Goal: Information Seeking & Learning: Learn about a topic

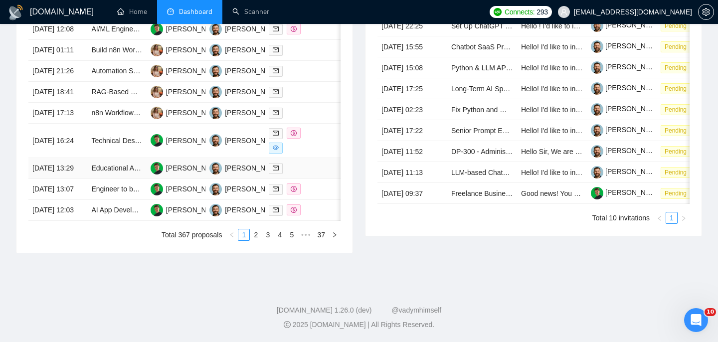
scroll to position [500, 0]
click at [256, 240] on link "2" at bounding box center [255, 234] width 11 height 11
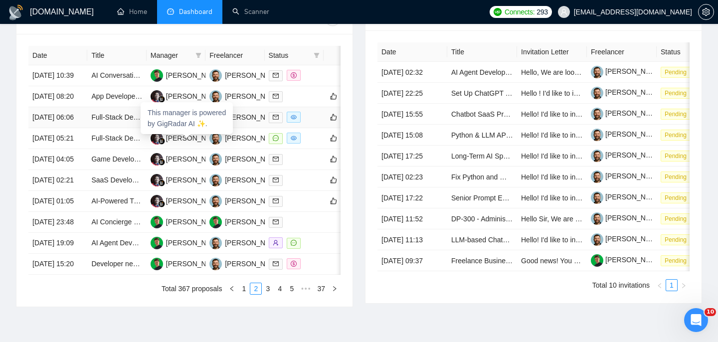
scroll to position [419, 0]
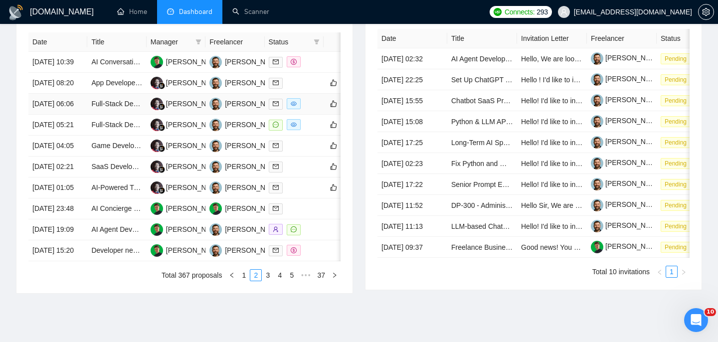
click at [87, 115] on td "Full-Stack Dev Needed: Build SaaS MVP (React/Next.js + FastAPI/Node + Stripe + …" at bounding box center [116, 104] width 59 height 21
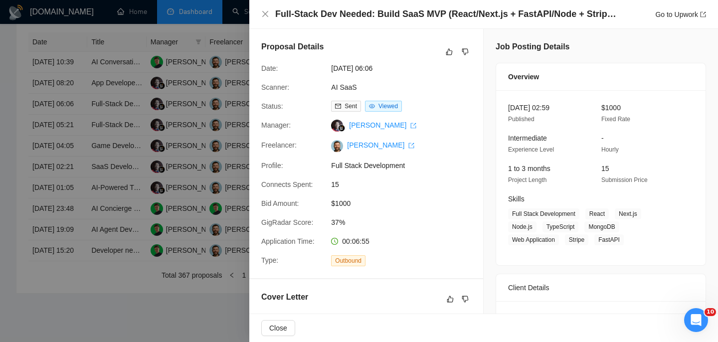
click at [324, 16] on h4 "Full-Stack Dev Needed: Build SaaS MVP (React/Next.js + FastAPI/Node + Stripe + …" at bounding box center [447, 14] width 344 height 12
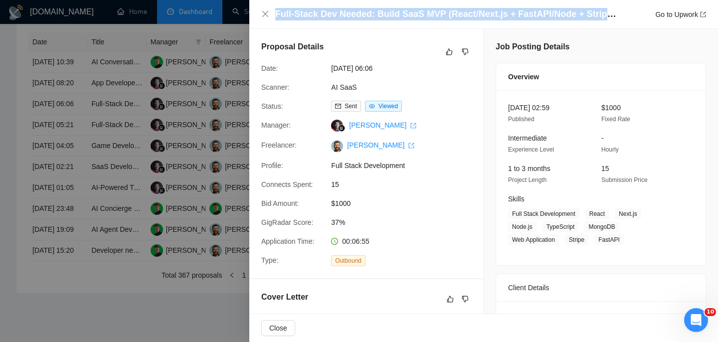
click at [324, 16] on h4 "Full-Stack Dev Needed: Build SaaS MVP (React/Next.js + FastAPI/Node + Stripe + …" at bounding box center [447, 14] width 344 height 12
copy h4 "Full-Stack Dev Needed: Build SaaS MVP (React/Next.js + FastAPI/Node + Stripe + …"
click at [264, 14] on icon "close" at bounding box center [265, 14] width 8 height 8
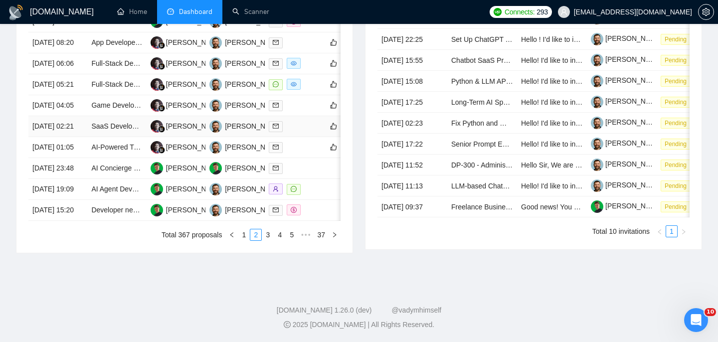
scroll to position [493, 0]
click at [265, 240] on link "3" at bounding box center [267, 234] width 11 height 11
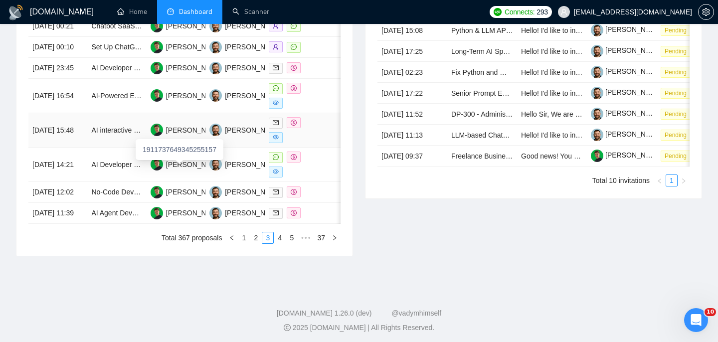
scroll to position [511, 0]
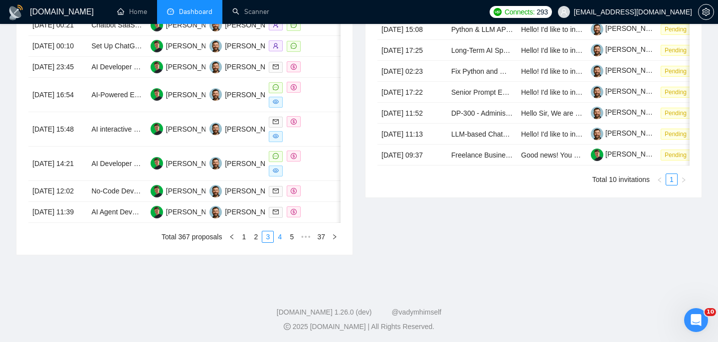
click at [281, 242] on link "4" at bounding box center [279, 236] width 11 height 11
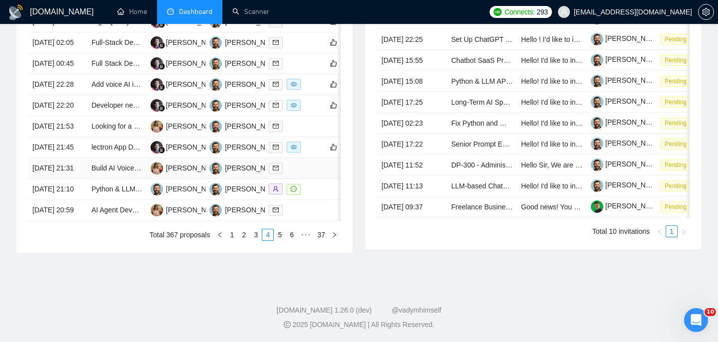
scroll to position [497, 0]
click at [93, 158] on td "lectron App Developer for Supabase + Auth + Stripe Integration + Code Cleanup" at bounding box center [116, 147] width 59 height 21
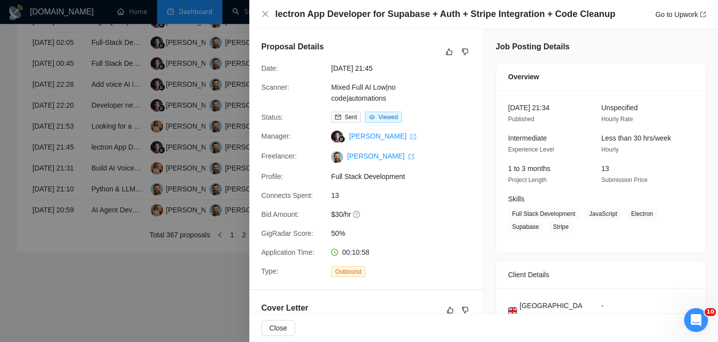
click at [378, 15] on h4 "lectron App Developer for Supabase + Auth + Stripe Integration + Code Cleanup" at bounding box center [445, 14] width 340 height 12
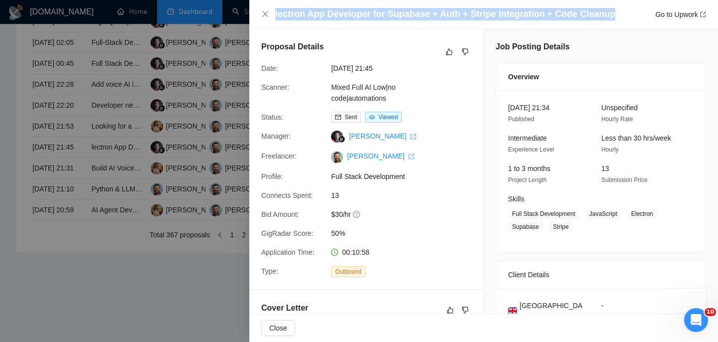
copy h4 "lectron App Developer for Supabase + Auth + Stripe Integration + Code Cleanup"
click at [265, 17] on icon "close" at bounding box center [265, 14] width 8 height 8
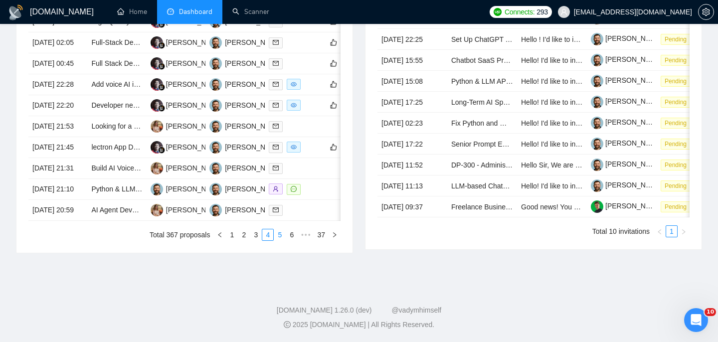
click at [282, 240] on link "5" at bounding box center [279, 234] width 11 height 11
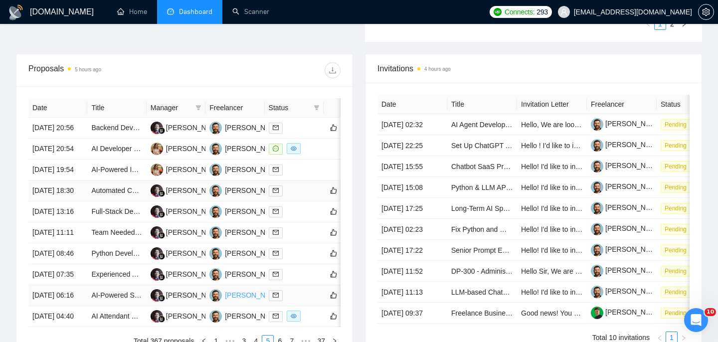
scroll to position [334, 0]
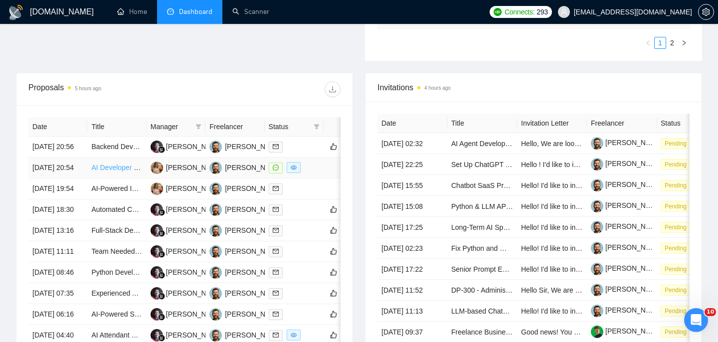
click at [138, 171] on link "AI Developer Needed for Chatbot and 3D Avatar Integration" at bounding box center [183, 167] width 184 height 8
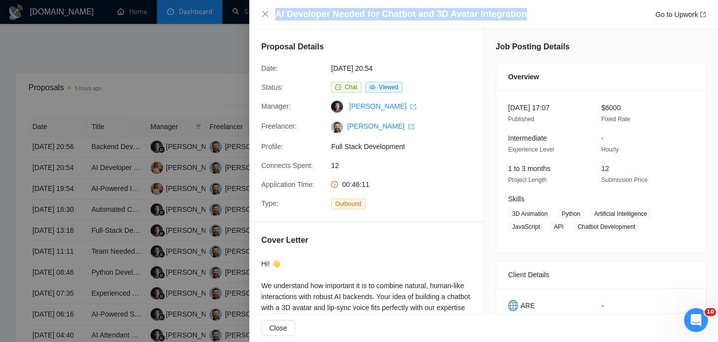
click at [106, 176] on div at bounding box center [359, 171] width 718 height 342
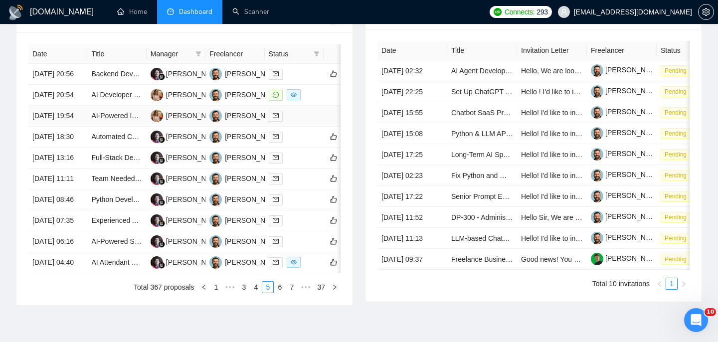
scroll to position [547, 0]
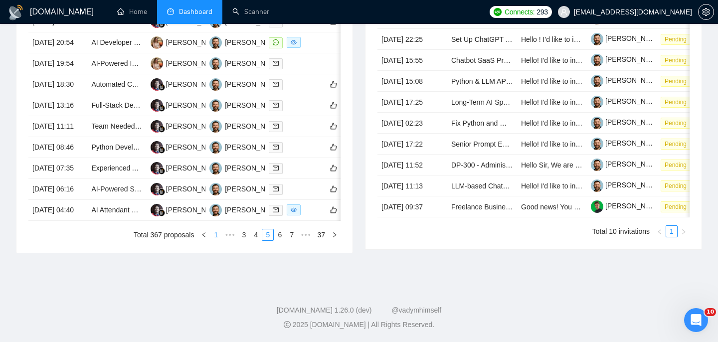
click at [219, 240] on link "1" at bounding box center [215, 234] width 11 height 11
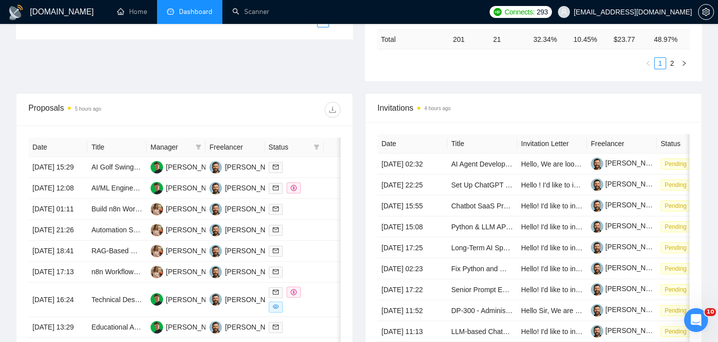
scroll to position [314, 0]
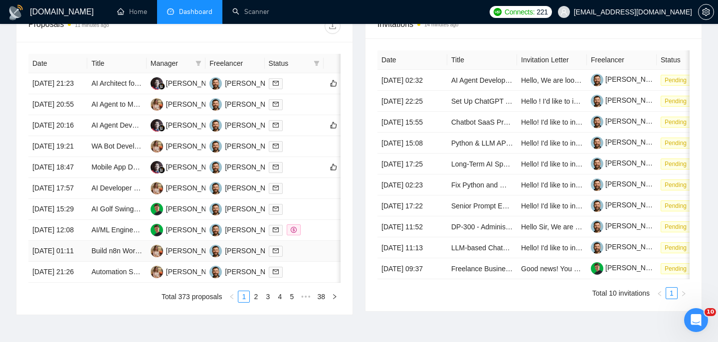
scroll to position [396, 0]
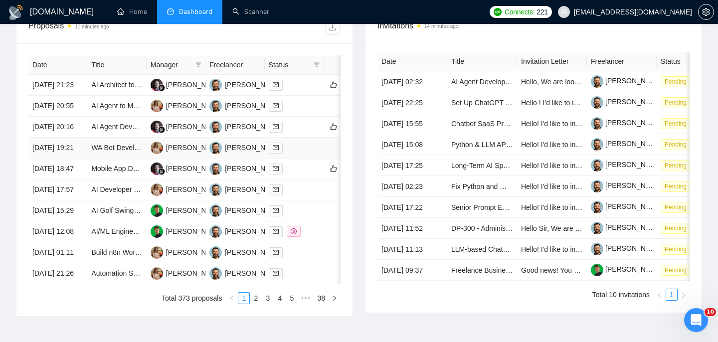
click at [69, 158] on td "[DATE] 19:21" at bounding box center [57, 148] width 59 height 21
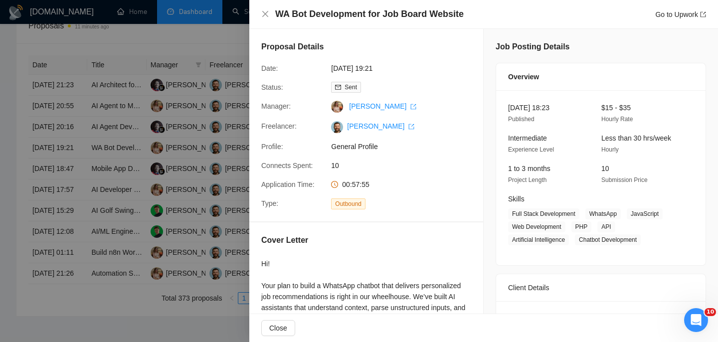
click at [359, 14] on h4 "WA Bot Development for Job Board Website" at bounding box center [369, 14] width 188 height 12
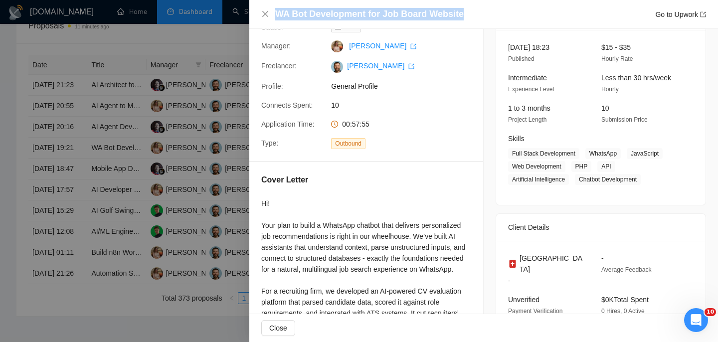
scroll to position [0, 0]
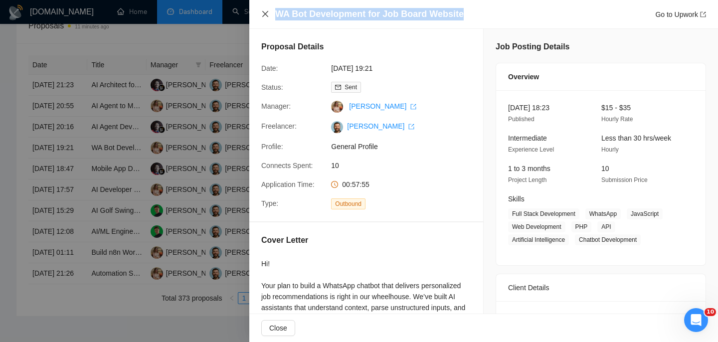
click at [267, 13] on icon "close" at bounding box center [265, 14] width 8 height 8
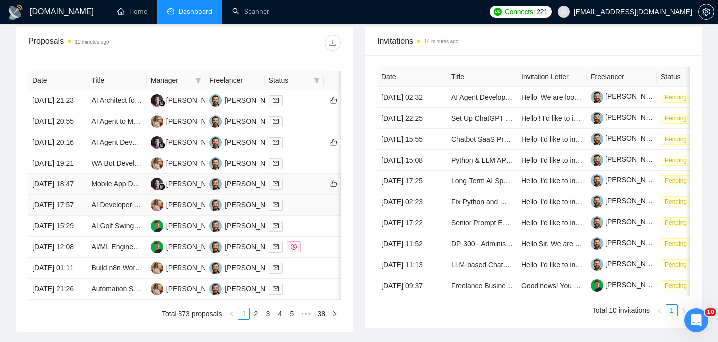
scroll to position [376, 0]
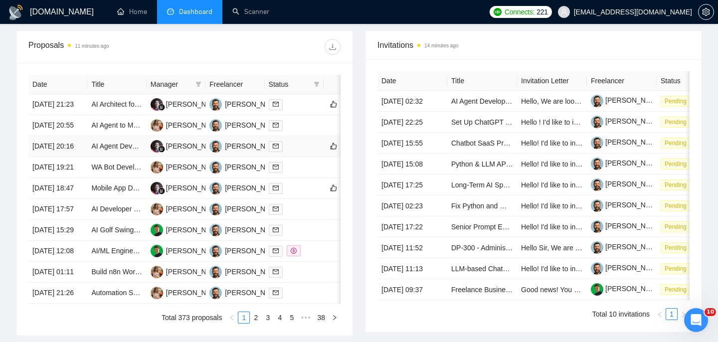
click at [75, 157] on td "26 Aug, 2025 20:16" at bounding box center [57, 146] width 59 height 21
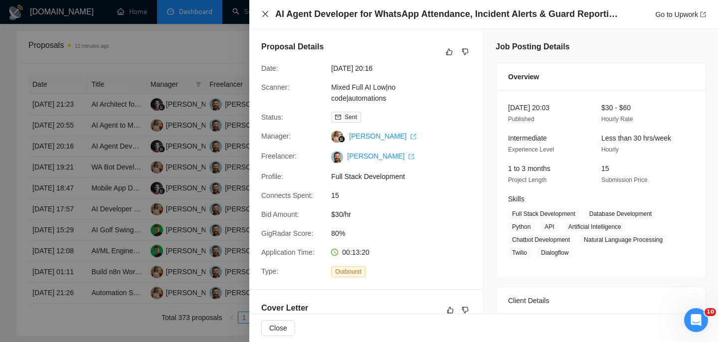
click at [264, 14] on icon "close" at bounding box center [265, 14] width 8 height 8
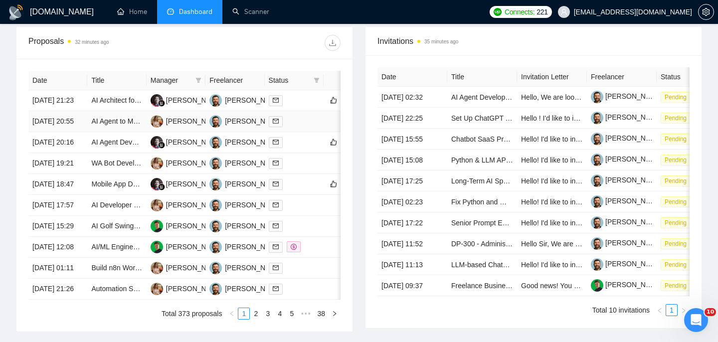
scroll to position [381, 0]
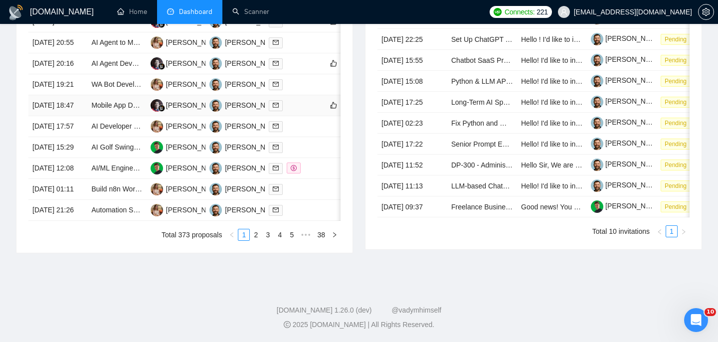
scroll to position [491, 0]
click at [255, 240] on link "2" at bounding box center [255, 234] width 11 height 11
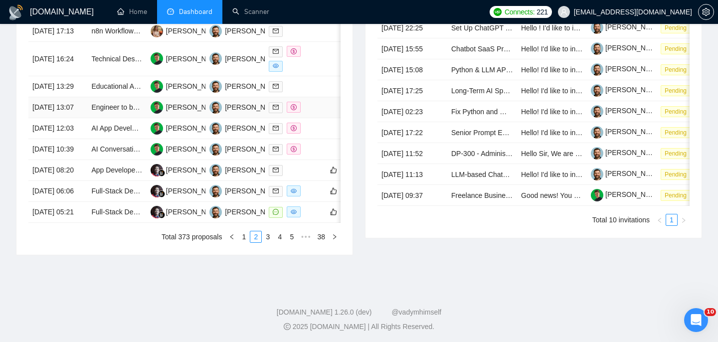
scroll to position [535, 0]
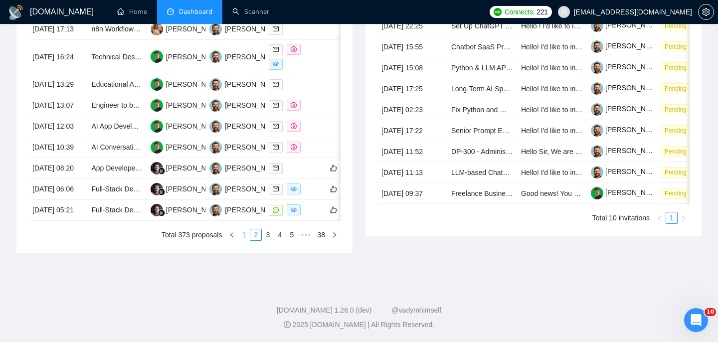
click at [246, 240] on link "1" at bounding box center [243, 234] width 11 height 11
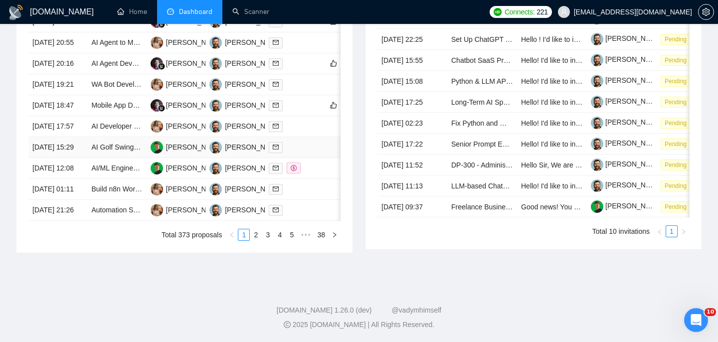
scroll to position [485, 0]
click at [85, 137] on td "26 Aug, 2025 17:57" at bounding box center [57, 126] width 59 height 21
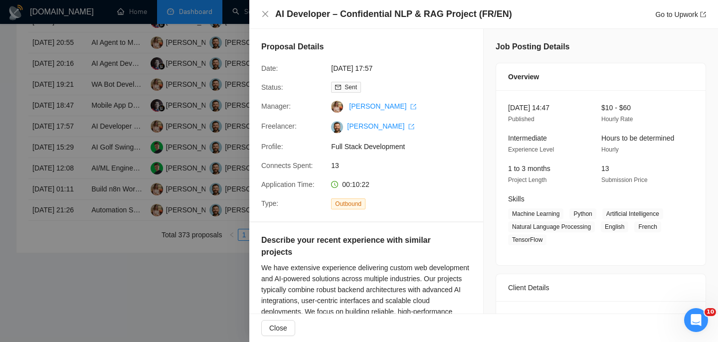
click at [301, 16] on h4 "AI Developer – Confidential NLP & RAG Project (FR/EN)" at bounding box center [393, 14] width 237 height 12
copy h4 "AI Developer – Confidential NLP & RAG Project (FR/EN)"
click at [270, 15] on div "AI Developer – Confidential NLP & RAG Project (FR/EN) Go to Upwork" at bounding box center [483, 14] width 445 height 12
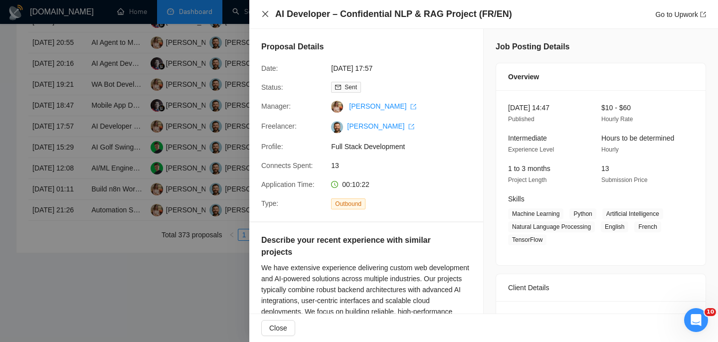
click at [266, 15] on icon "close" at bounding box center [265, 14] width 6 height 6
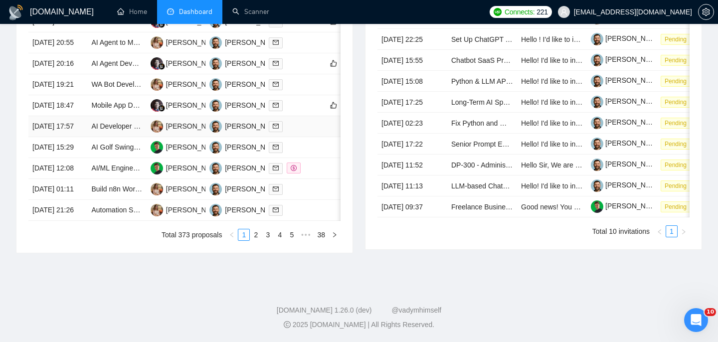
click at [68, 137] on td "[DATE] 17:57" at bounding box center [57, 126] width 59 height 21
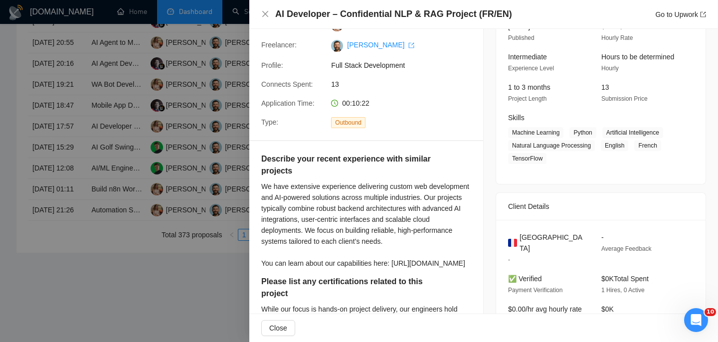
scroll to position [78, 0]
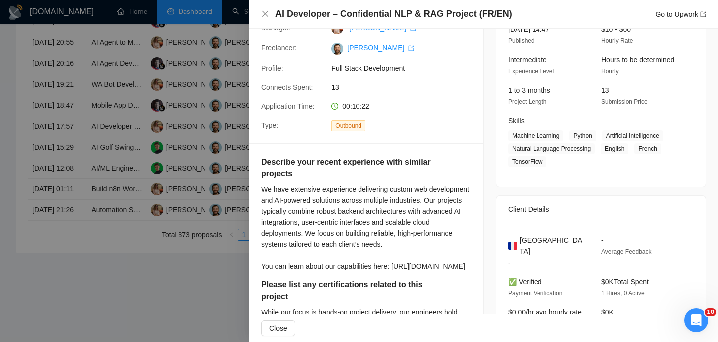
drag, startPoint x: 546, startPoint y: 257, endPoint x: 520, endPoint y: 252, distance: 26.3
click at [520, 253] on div "France -" at bounding box center [546, 251] width 85 height 33
click at [520, 252] on span "France" at bounding box center [552, 246] width 66 height 22
drag, startPoint x: 520, startPoint y: 252, endPoint x: 540, endPoint y: 252, distance: 19.9
click at [540, 252] on span "France" at bounding box center [552, 246] width 66 height 22
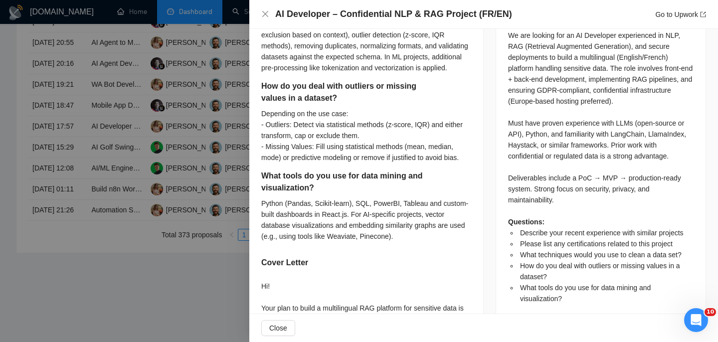
scroll to position [0, 0]
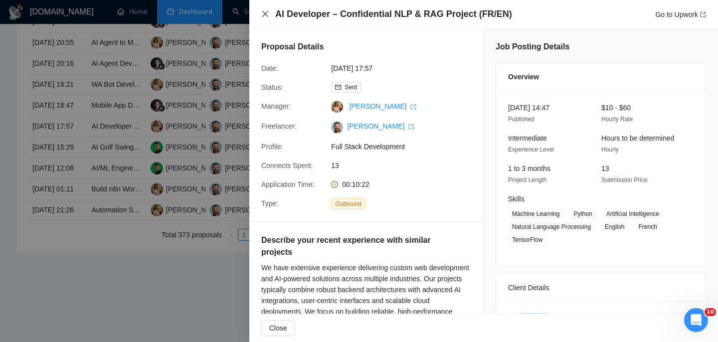
click at [266, 16] on icon "close" at bounding box center [265, 14] width 8 height 8
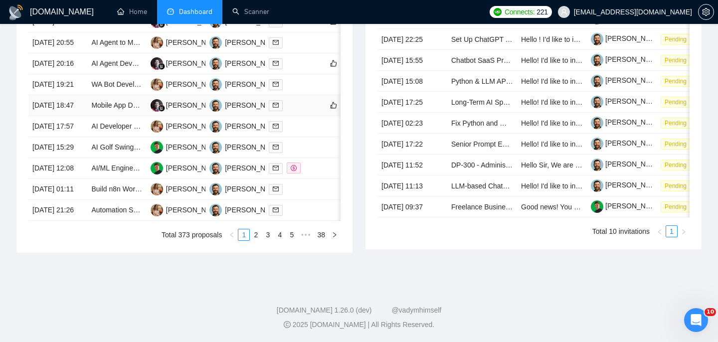
scroll to position [474, 0]
click at [118, 130] on link "AI Developer – Confidential NLP & RAG Project (FR/EN)" at bounding box center [178, 126] width 175 height 8
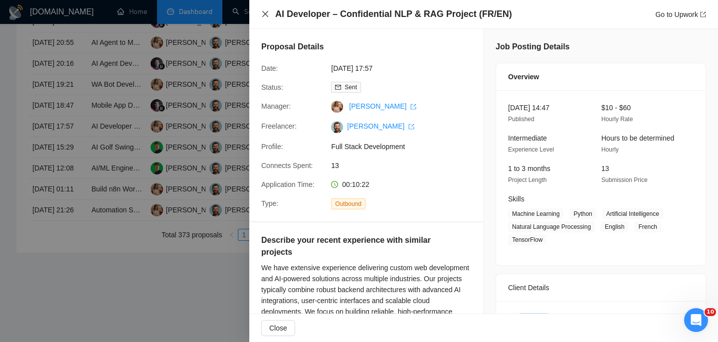
click at [266, 15] on icon "close" at bounding box center [265, 14] width 6 height 6
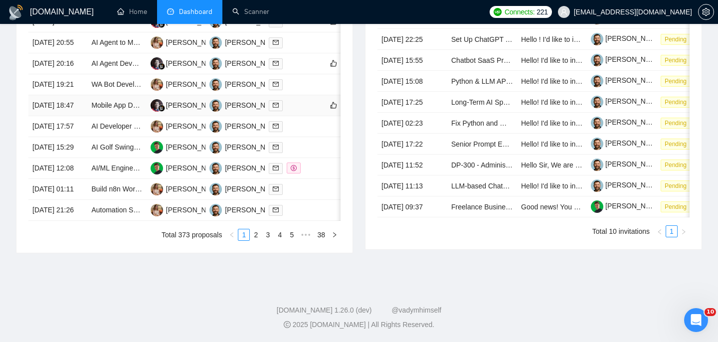
click at [86, 116] on td "[DATE] 18:47" at bounding box center [57, 105] width 59 height 21
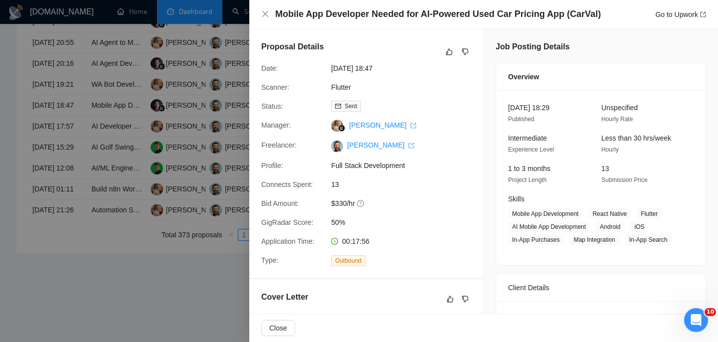
click at [393, 17] on h4 "Mobile App Developer Needed for AI-Powered Used Car Pricing App (CarVal)" at bounding box center [437, 14] width 325 height 12
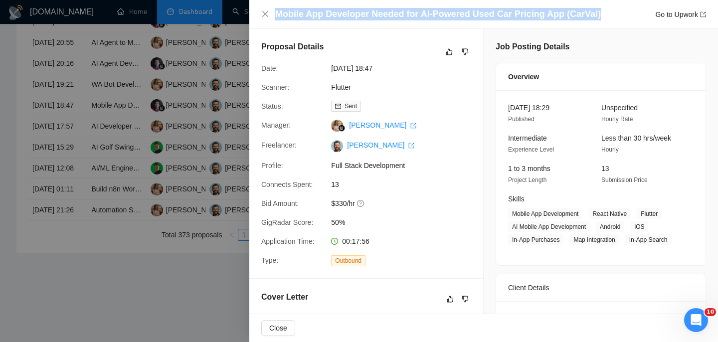
click at [393, 17] on h4 "Mobile App Developer Needed for AI-Powered Used Car Pricing App (CarVal)" at bounding box center [437, 14] width 325 height 12
copy h4 "Mobile App Developer Needed for AI-Powered Used Car Pricing App (CarVal)"
click at [264, 13] on icon "close" at bounding box center [265, 14] width 6 height 6
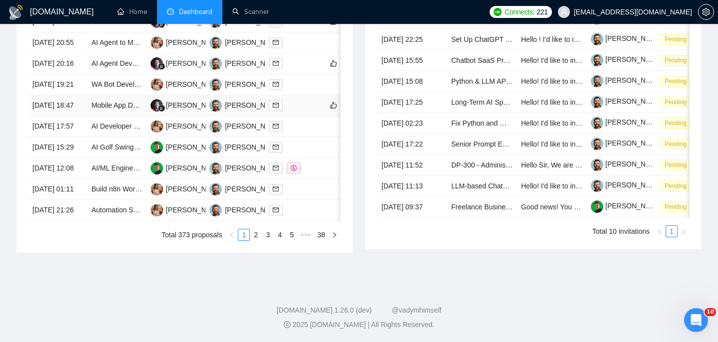
click at [71, 116] on td "[DATE] 18:47" at bounding box center [57, 105] width 59 height 21
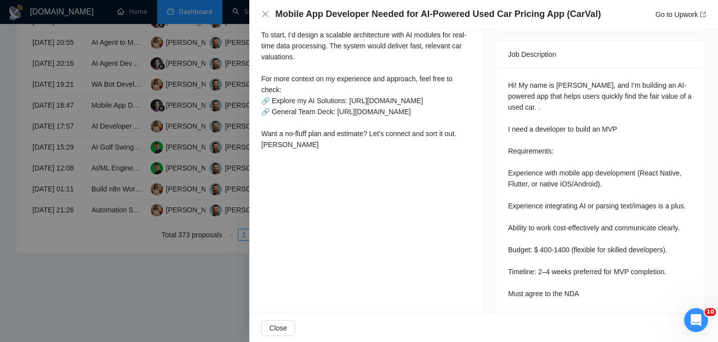
scroll to position [421, 0]
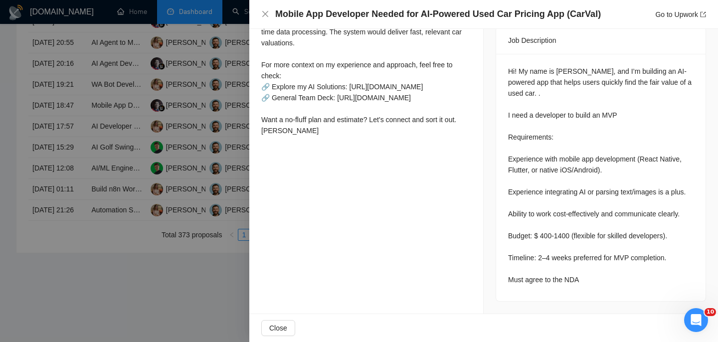
drag, startPoint x: 561, startPoint y: 79, endPoint x: 561, endPoint y: 85, distance: 5.5
click at [561, 85] on div "Hi! My name is Andrea, and I’m building an AI-powered app that helps users quic…" at bounding box center [600, 175] width 185 height 219
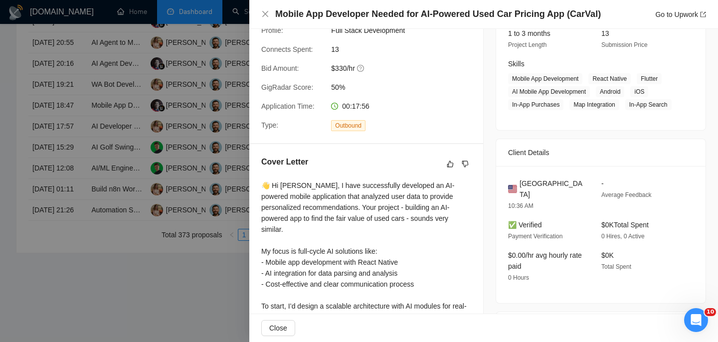
scroll to position [182, 0]
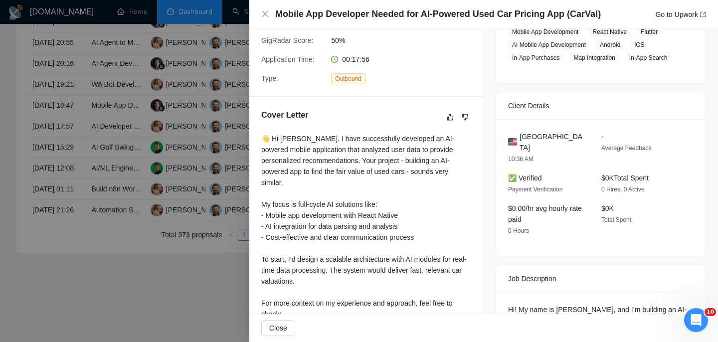
click at [537, 145] on span "United States" at bounding box center [552, 142] width 66 height 22
copy span "United States"
click at [262, 15] on icon "close" at bounding box center [265, 14] width 8 height 8
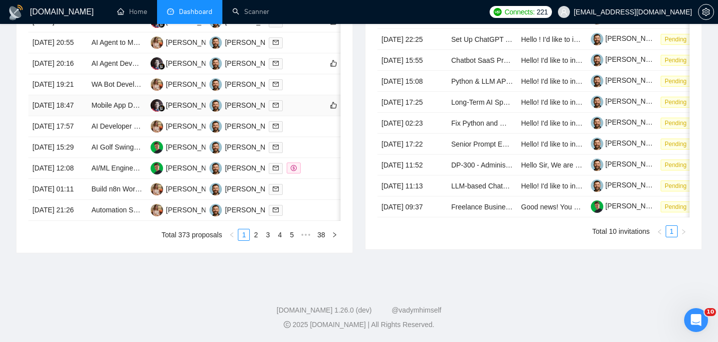
scroll to position [461, 0]
click at [76, 95] on td "[DATE] 19:21" at bounding box center [57, 84] width 59 height 21
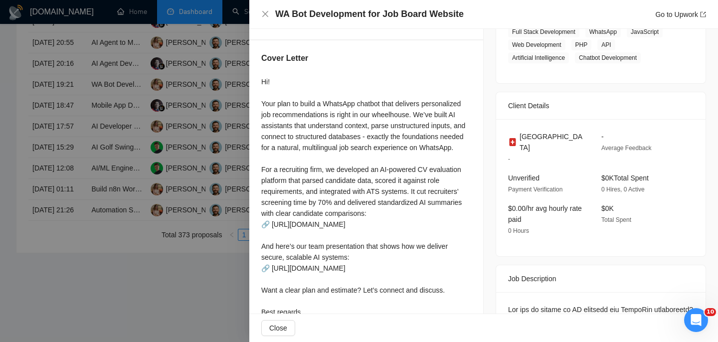
click at [338, 13] on h4 "WA Bot Development for Job Board Website" at bounding box center [369, 14] width 188 height 12
copy h4 "WA Bot Development for Job Board Website"
click at [526, 135] on span "Switzerland" at bounding box center [552, 142] width 66 height 22
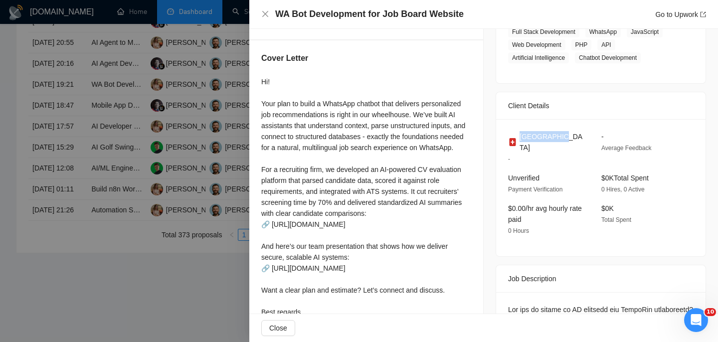
click at [526, 135] on span "Switzerland" at bounding box center [552, 142] width 66 height 22
copy span "Switzerland"
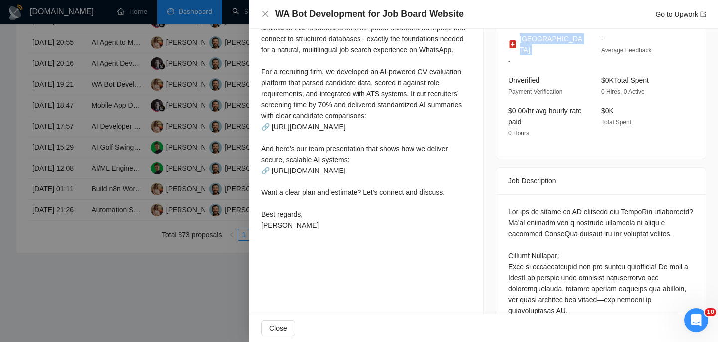
scroll to position [269, 0]
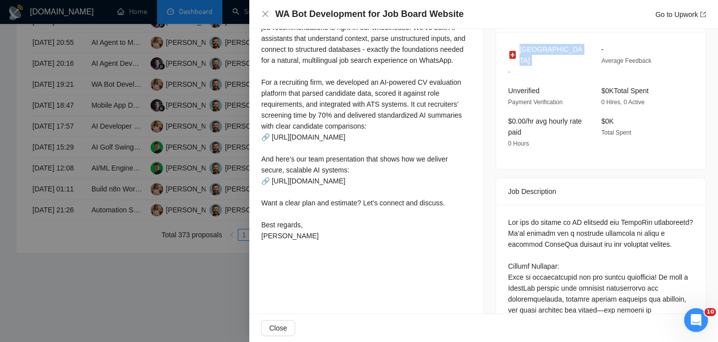
copy span "Switzerland"
click at [260, 13] on div "WA Bot Development for Job Board Website Go to Upwork" at bounding box center [483, 14] width 468 height 29
click at [266, 13] on icon "close" at bounding box center [265, 14] width 8 height 8
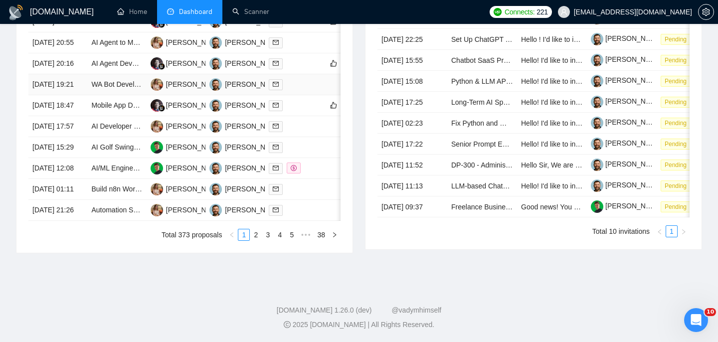
click at [79, 95] on td "[DATE] 19:21" at bounding box center [57, 84] width 59 height 21
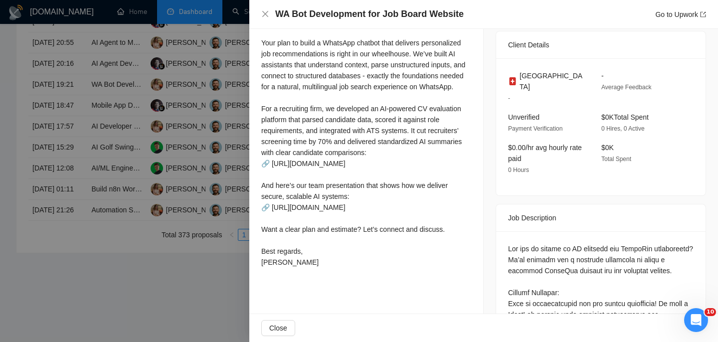
scroll to position [243, 0]
drag, startPoint x: 345, startPoint y: 75, endPoint x: 347, endPoint y: 88, distance: 13.6
click at [347, 88] on div "Hi! Your plan to build a WhatsApp chatbot that delivers personalized job recomm…" at bounding box center [366, 141] width 210 height 252
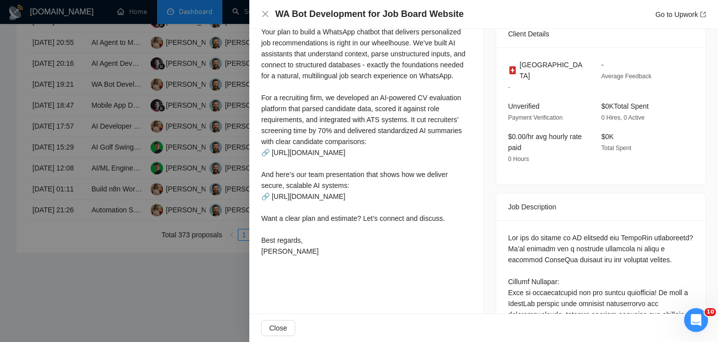
scroll to position [272, 0]
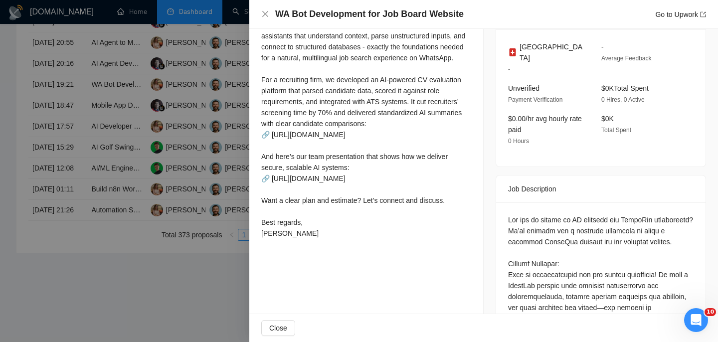
click at [332, 95] on div "Hi! Your plan to build a WhatsApp chatbot that delivers personalized job recomm…" at bounding box center [366, 113] width 210 height 252
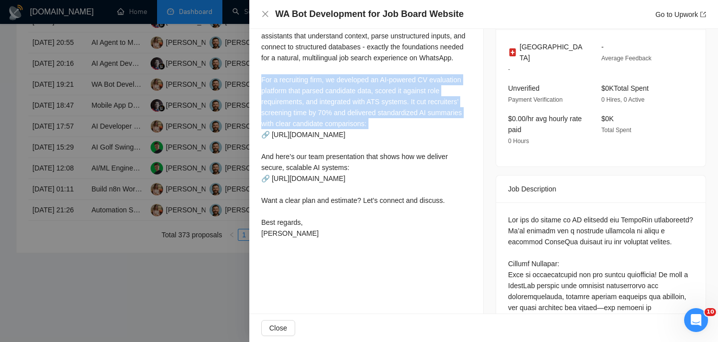
click at [332, 95] on div "Hi! Your plan to build a WhatsApp chatbot that delivers personalized job recomm…" at bounding box center [366, 113] width 210 height 252
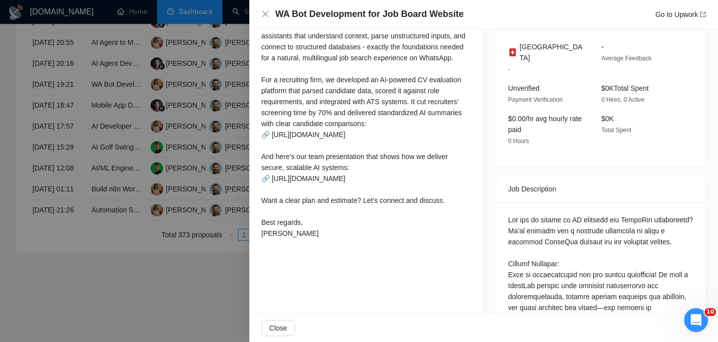
click at [332, 97] on div "Hi! Your plan to build a WhatsApp chatbot that delivers personalized job recomm…" at bounding box center [366, 113] width 210 height 252
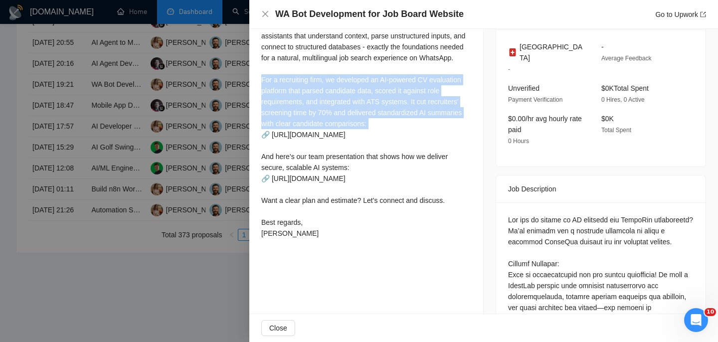
click at [332, 97] on div "Hi! Your plan to build a WhatsApp chatbot that delivers personalized job recomm…" at bounding box center [366, 113] width 210 height 252
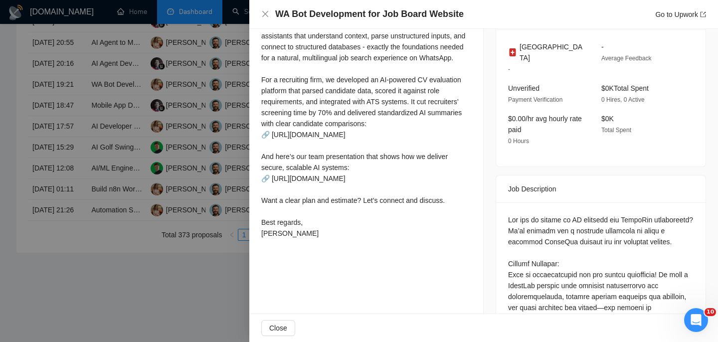
click at [338, 116] on div "Hi! Your plan to build a WhatsApp chatbot that delivers personalized job recomm…" at bounding box center [366, 113] width 210 height 252
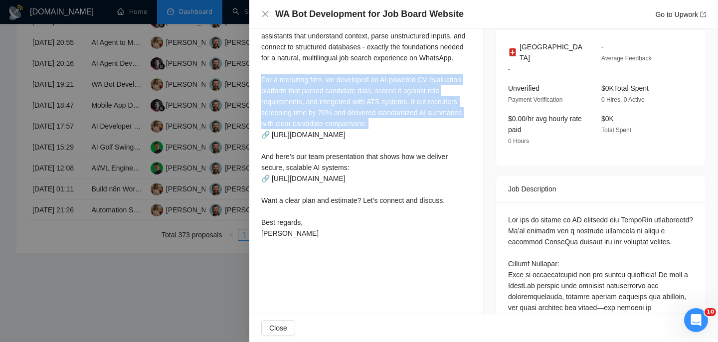
click at [338, 116] on div "Hi! Your plan to build a WhatsApp chatbot that delivers personalized job recomm…" at bounding box center [366, 113] width 210 height 252
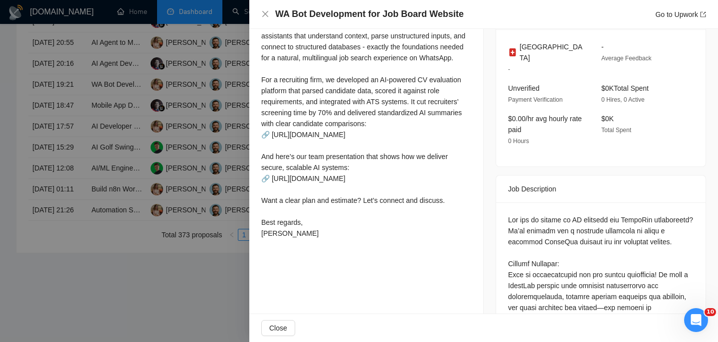
click at [343, 132] on div "Hi! Your plan to build a WhatsApp chatbot that delivers personalized job recomm…" at bounding box center [366, 113] width 210 height 252
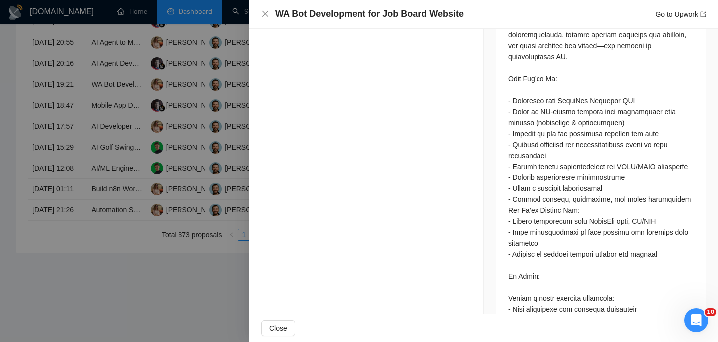
scroll to position [649, 0]
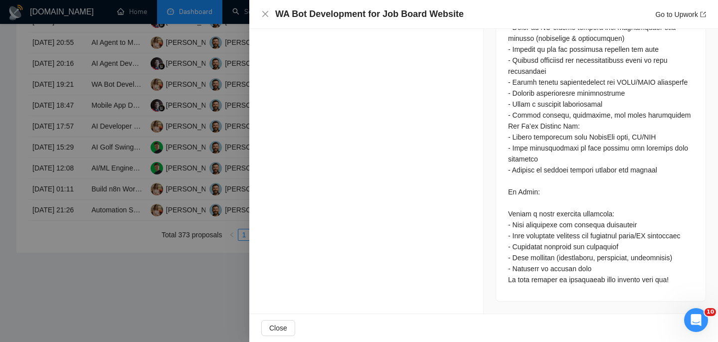
click at [258, 14] on div "WA Bot Development for Job Board Website Go to Upwork" at bounding box center [483, 14] width 468 height 29
click at [269, 15] on icon "close" at bounding box center [265, 14] width 8 height 8
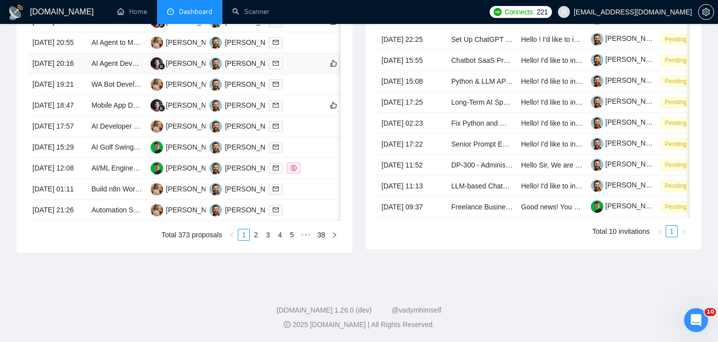
click at [79, 74] on td "[DATE] 20:16" at bounding box center [57, 63] width 59 height 21
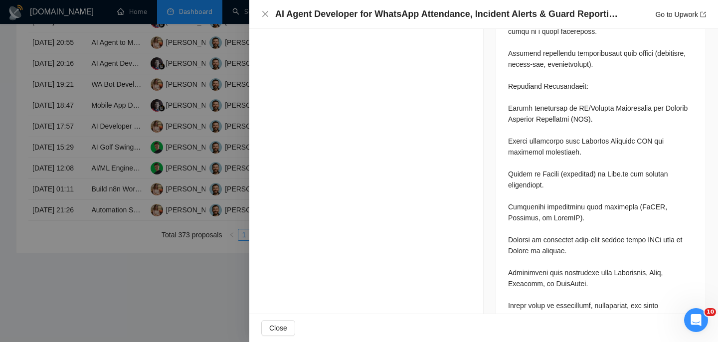
click at [352, 18] on h4 "AI Agent Developer for WhatsApp Attendance, Incident Alerts & Guard Reporting" at bounding box center [447, 14] width 344 height 12
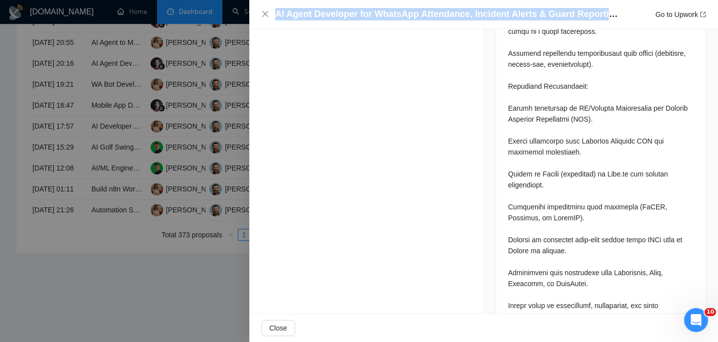
click at [352, 18] on h4 "AI Agent Developer for WhatsApp Attendance, Incident Alerts & Guard Reporting" at bounding box center [447, 14] width 344 height 12
copy h4 "AI Agent Developer for WhatsApp Attendance, Incident Alerts & Guard Reporting"
click at [263, 16] on icon "close" at bounding box center [265, 14] width 8 height 8
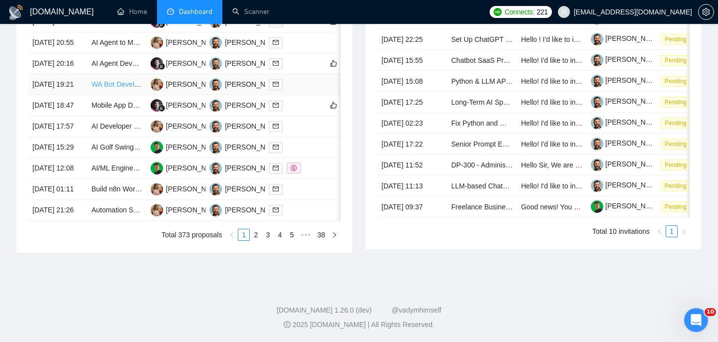
scroll to position [433, 0]
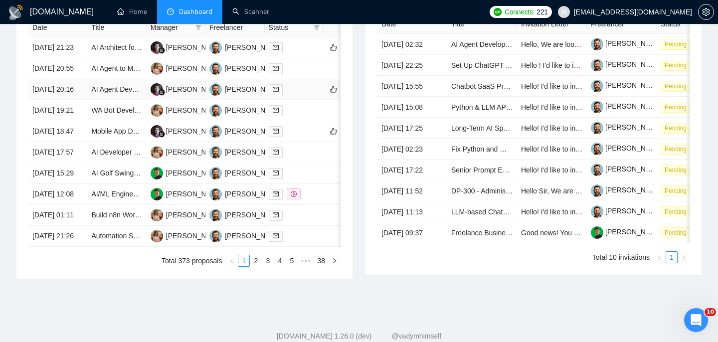
click at [62, 100] on td "[DATE] 20:16" at bounding box center [57, 89] width 59 height 21
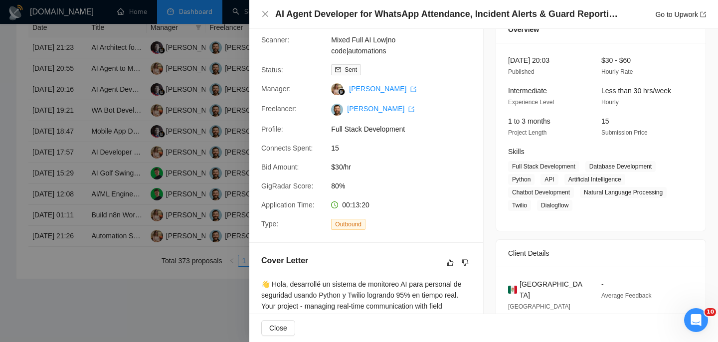
scroll to position [121, 0]
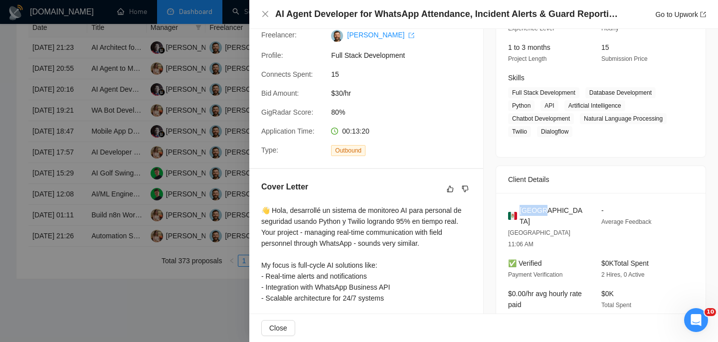
drag, startPoint x: 522, startPoint y: 213, endPoint x: 557, endPoint y: 213, distance: 34.9
click at [557, 213] on div "Mexico" at bounding box center [546, 216] width 77 height 22
copy span "Mexico"
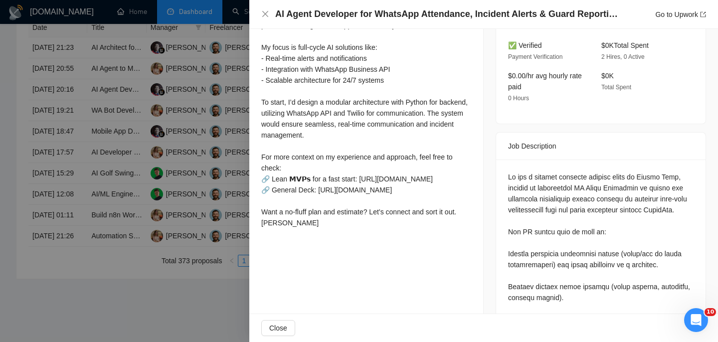
scroll to position [340, 0]
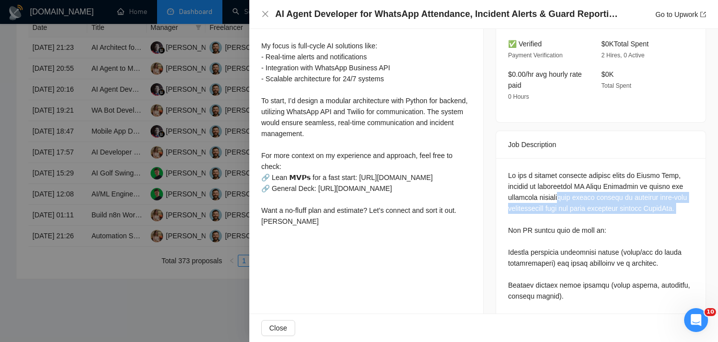
drag, startPoint x: 575, startPoint y: 174, endPoint x: 579, endPoint y: 201, distance: 27.2
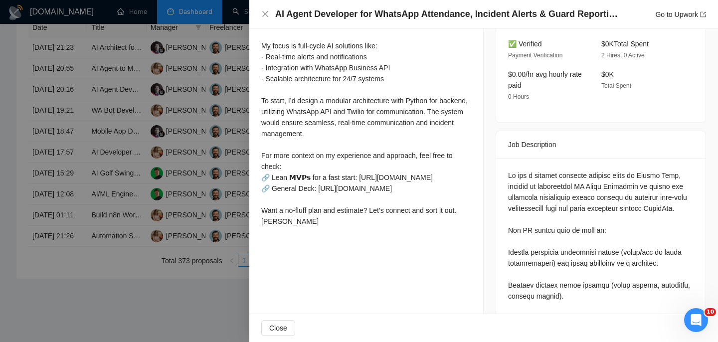
scroll to position [362, 0]
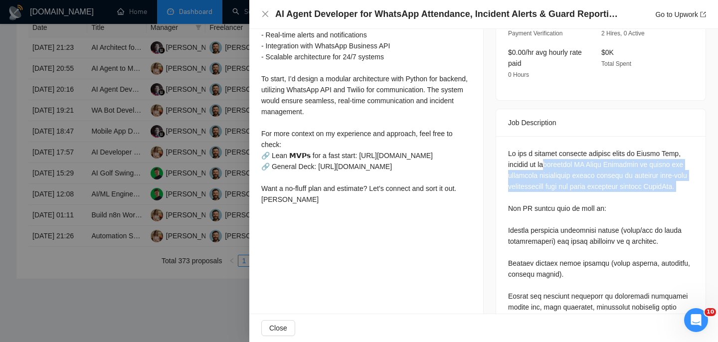
drag, startPoint x: 553, startPoint y: 143, endPoint x: 540, endPoint y: 187, distance: 46.7
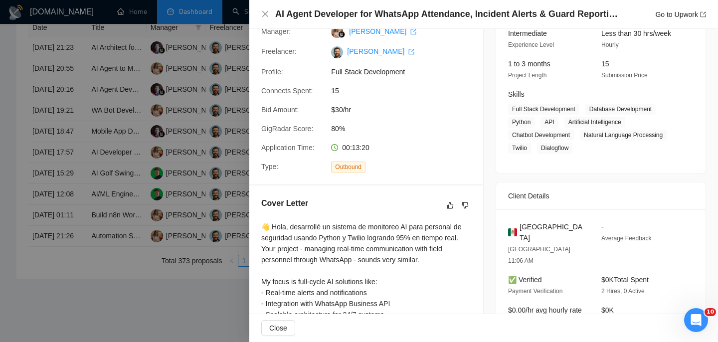
scroll to position [0, 0]
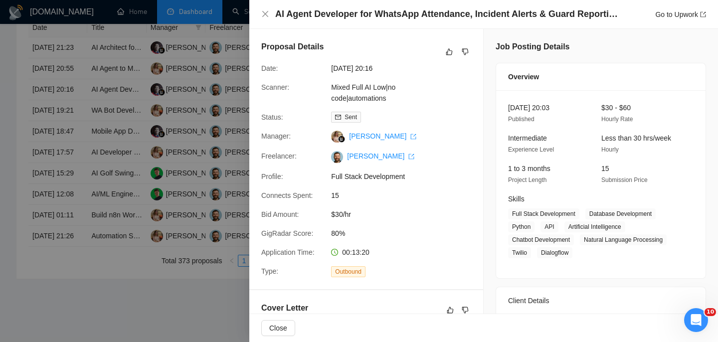
click at [259, 18] on div "AI Agent Developer for WhatsApp Attendance, Incident Alerts & Guard Reporting G…" at bounding box center [483, 14] width 468 height 29
click at [261, 15] on div "AI Agent Developer for WhatsApp Attendance, Incident Alerts & Guard Reporting G…" at bounding box center [483, 14] width 468 height 29
click at [266, 14] on icon "close" at bounding box center [265, 14] width 6 height 6
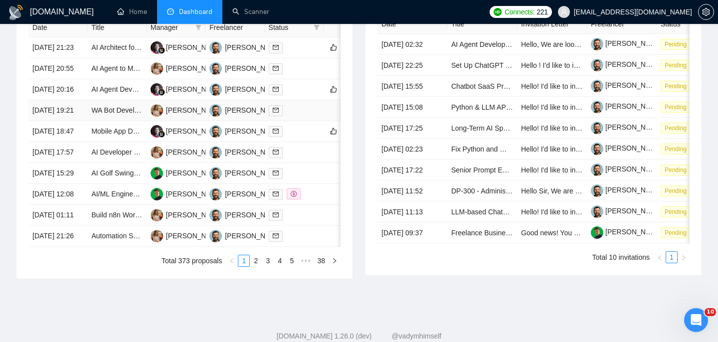
scroll to position [405, 0]
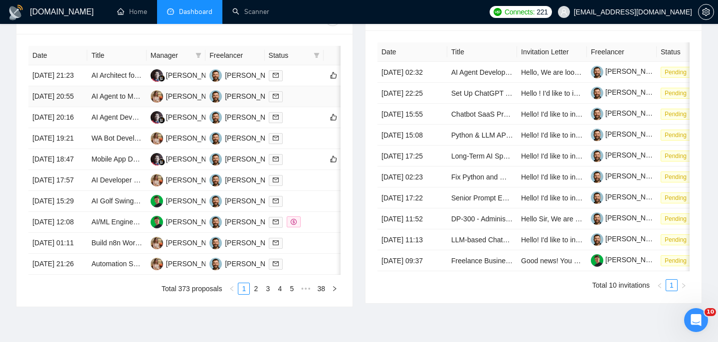
click at [76, 107] on td "[DATE] 20:55" at bounding box center [57, 96] width 59 height 21
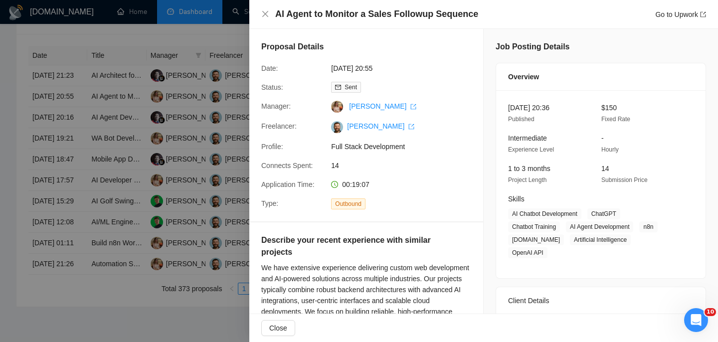
click at [385, 17] on h4 "AI Agent to Monitor a Sales Followup Sequence" at bounding box center [376, 14] width 203 height 12
copy h4 "AI Agent to Monitor a Sales Followup Sequence"
click at [263, 14] on icon "close" at bounding box center [265, 14] width 8 height 8
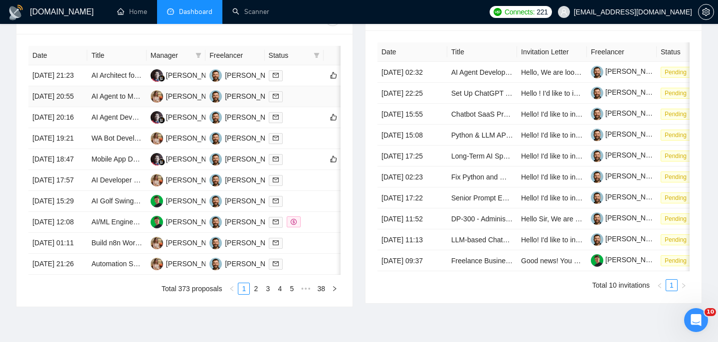
click at [78, 107] on td "[DATE] 20:55" at bounding box center [57, 96] width 59 height 21
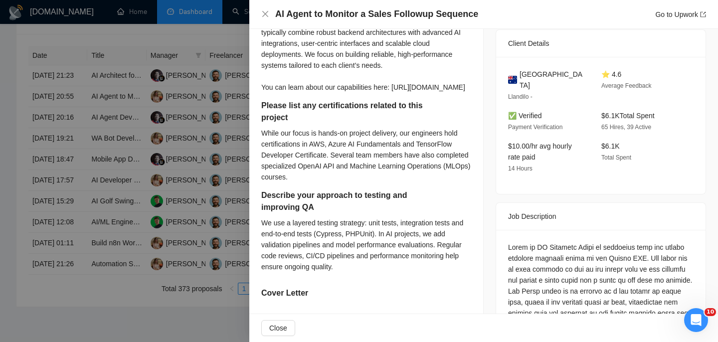
scroll to position [237, 0]
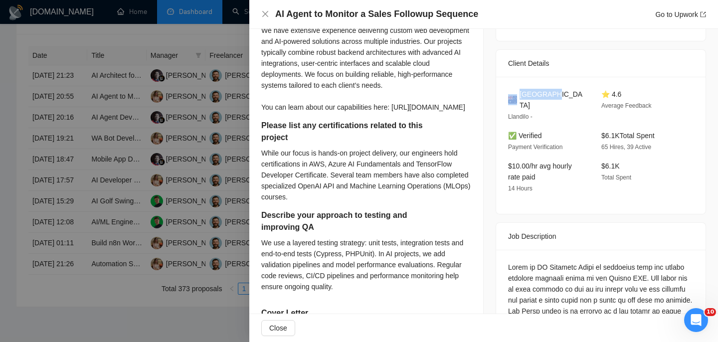
drag, startPoint x: 518, startPoint y: 78, endPoint x: 583, endPoint y: 78, distance: 65.3
click at [584, 89] on div "Australia" at bounding box center [546, 100] width 77 height 22
copy div "Australia"
click at [265, 12] on icon "close" at bounding box center [265, 14] width 8 height 8
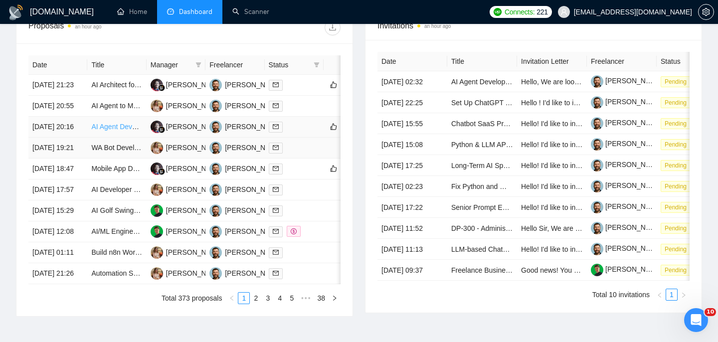
scroll to position [395, 0]
click at [81, 117] on td "[DATE] 20:55" at bounding box center [57, 106] width 59 height 21
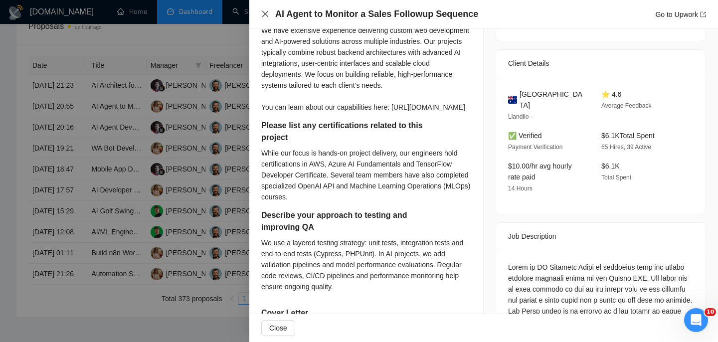
click at [267, 14] on icon "close" at bounding box center [265, 14] width 8 height 8
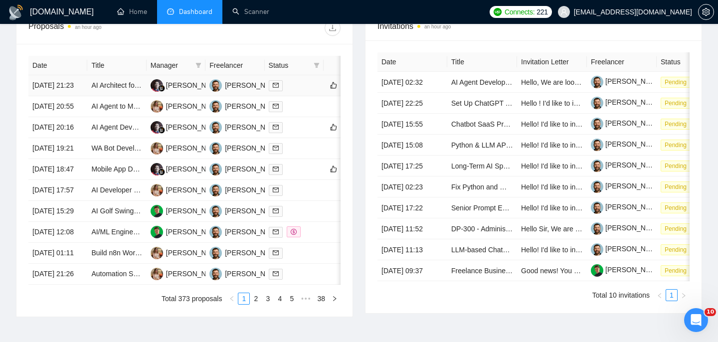
click at [70, 96] on td "[DATE] 21:23" at bounding box center [57, 85] width 59 height 21
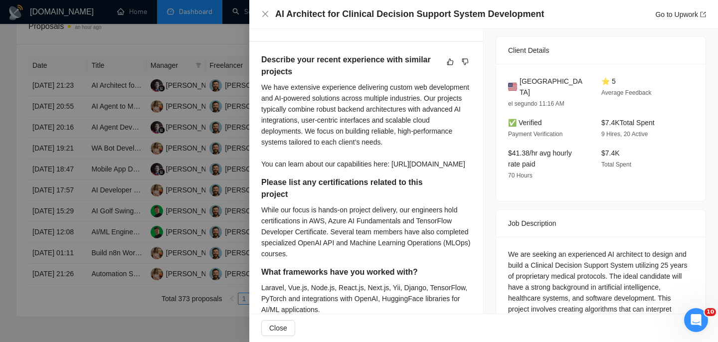
scroll to position [225, 0]
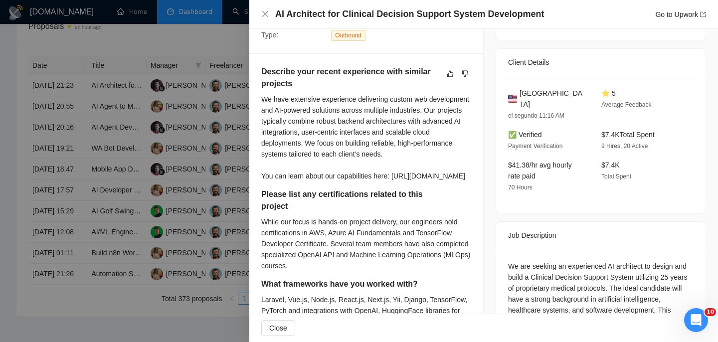
click at [343, 14] on h4 "AI Architect for Clinical Decision Support System Development" at bounding box center [409, 14] width 269 height 12
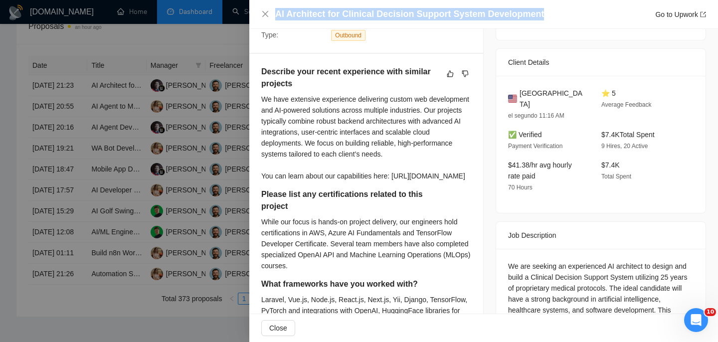
click at [343, 14] on h4 "AI Architect for Clinical Decision Support System Development" at bounding box center [409, 14] width 269 height 12
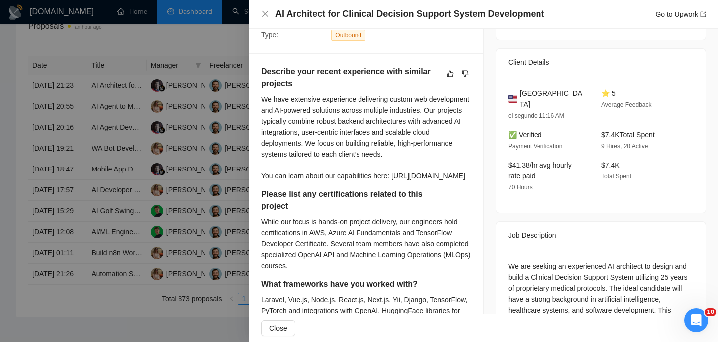
click at [526, 92] on span "United States" at bounding box center [552, 99] width 66 height 22
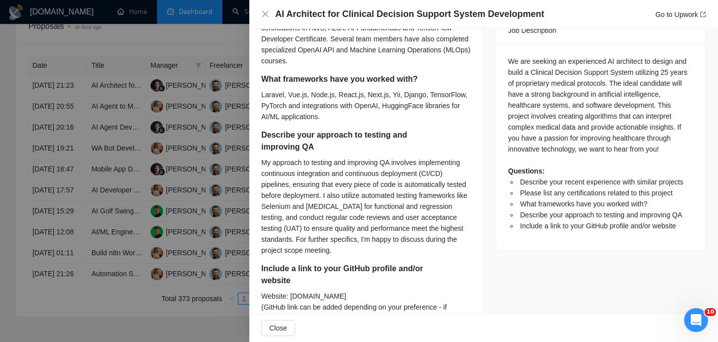
scroll to position [432, 0]
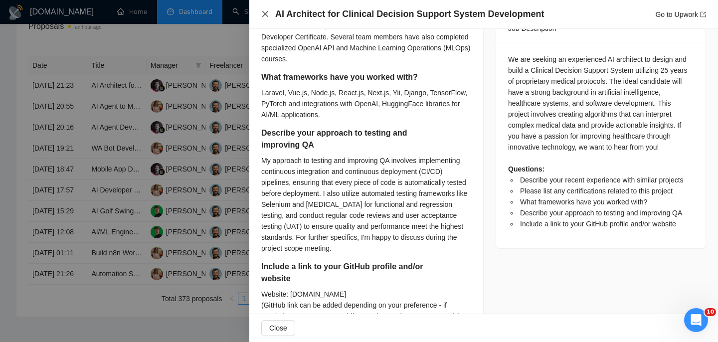
click at [263, 13] on icon "close" at bounding box center [265, 14] width 8 height 8
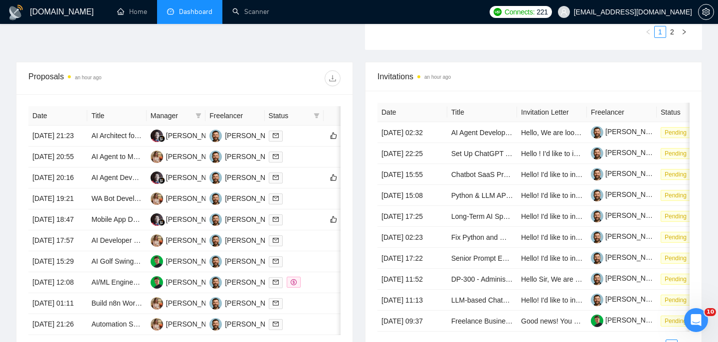
scroll to position [347, 0]
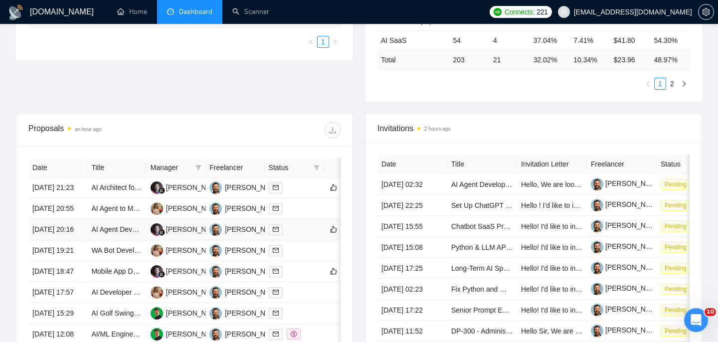
scroll to position [309, 0]
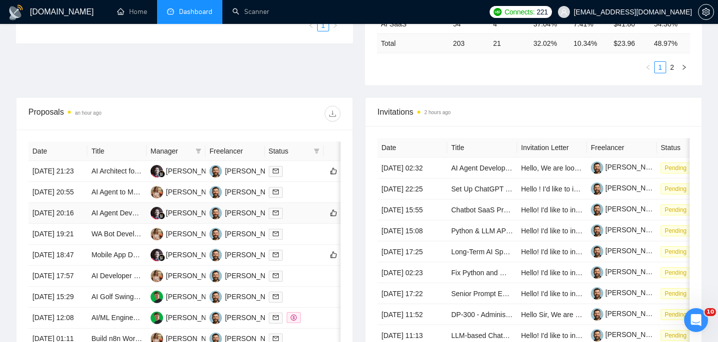
click at [67, 224] on td "[DATE] 20:16" at bounding box center [57, 213] width 59 height 21
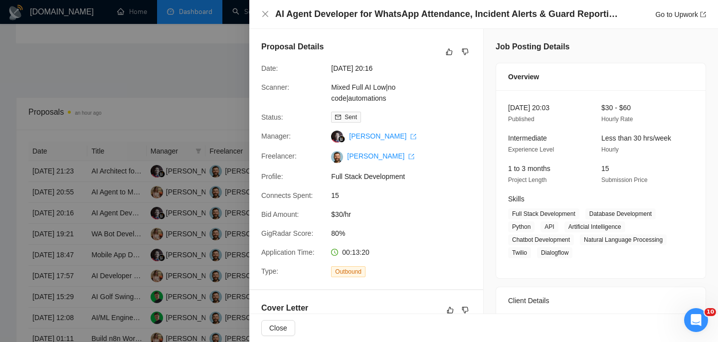
click at [272, 13] on div "AI Agent Developer for WhatsApp Attendance, Incident Alerts & Guard Reporting G…" at bounding box center [483, 14] width 445 height 12
click at [271, 13] on div "AI Agent Developer for WhatsApp Attendance, Incident Alerts & Guard Reporting G…" at bounding box center [483, 14] width 445 height 12
click at [268, 10] on icon "close" at bounding box center [265, 14] width 8 height 8
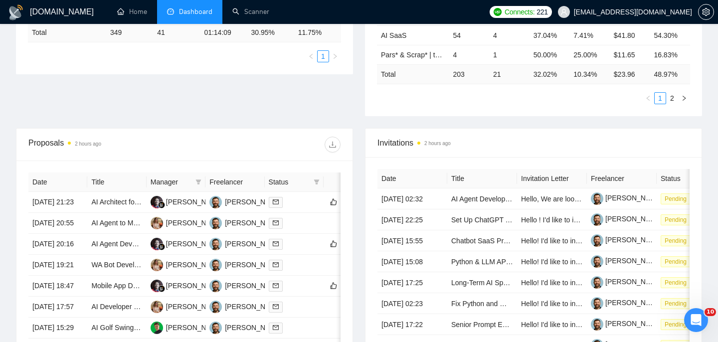
scroll to position [350, 0]
